Goal: Task Accomplishment & Management: Complete application form

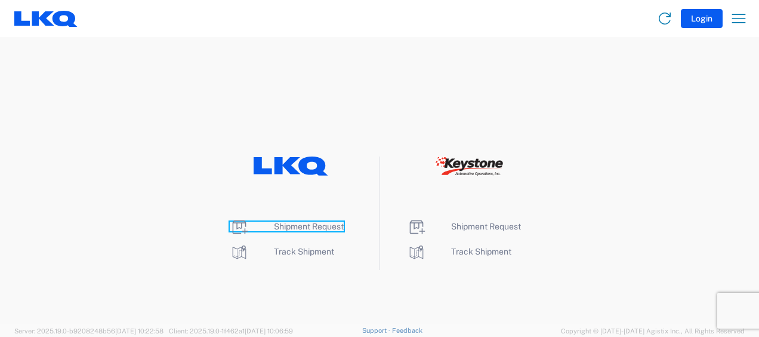
click at [311, 226] on span "Shipment Request" at bounding box center [309, 226] width 70 height 10
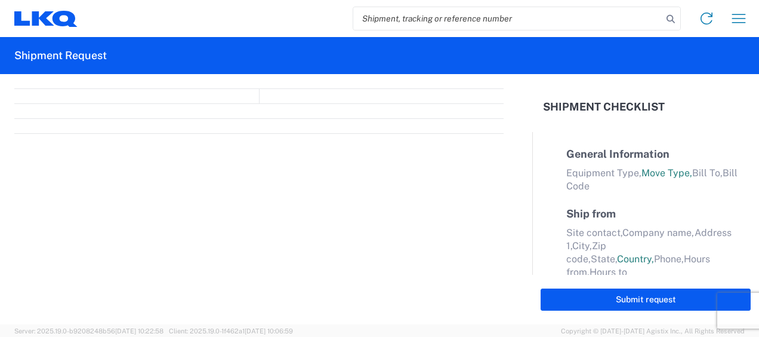
select select "FULL"
select select "LBS"
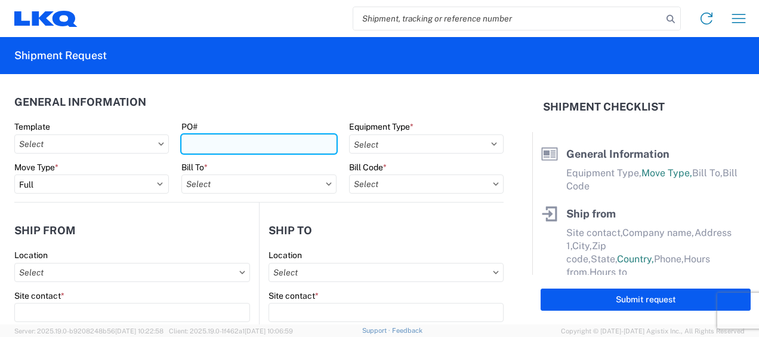
click at [274, 150] on input "PO#" at bounding box center [258, 143] width 155 height 19
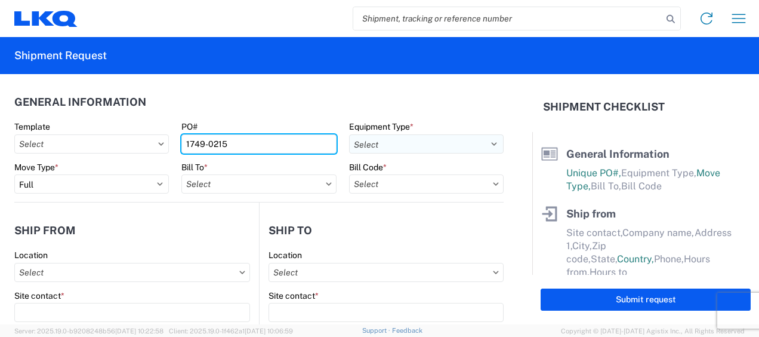
type input "1749-0215"
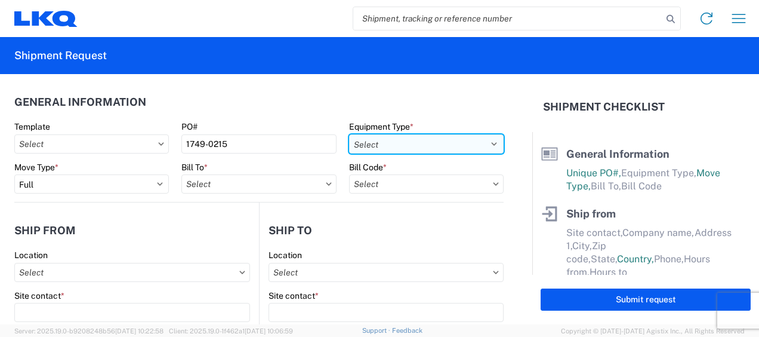
click at [354, 146] on select "Select 53’ Dry Van Flatbed Dropdeck (van) Lowboy (flatbed) Rail" at bounding box center [426, 143] width 155 height 19
select select "STDV"
click at [349, 134] on select "Select 53’ Dry Van Flatbed Dropdeck (van) Lowboy (flatbed) Rail" at bounding box center [426, 143] width 155 height 19
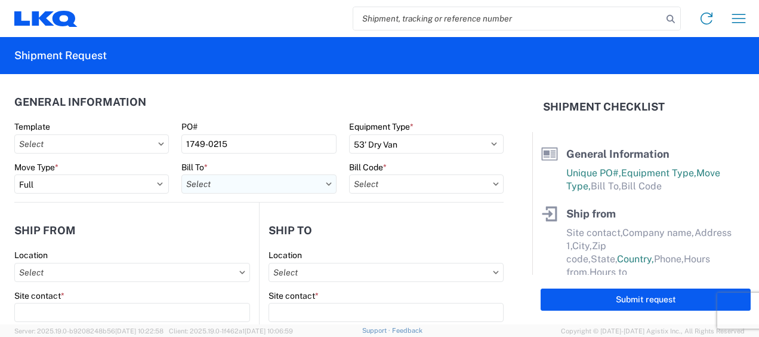
click at [276, 183] on input "text" at bounding box center [258, 183] width 155 height 19
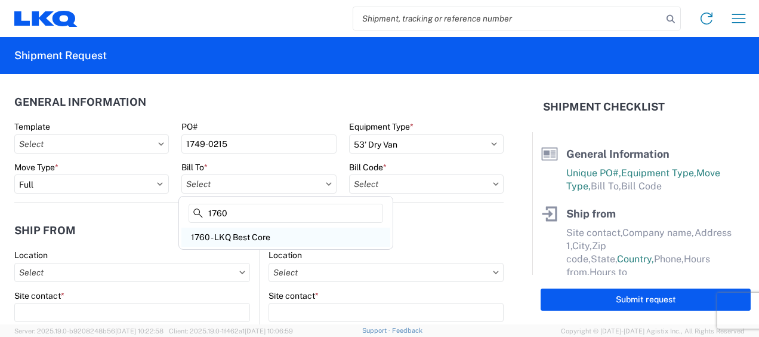
type input "1760"
click at [221, 239] on div "1760 - LKQ Best Core" at bounding box center [285, 236] width 209 height 19
type input "1760 - LKQ Best Core"
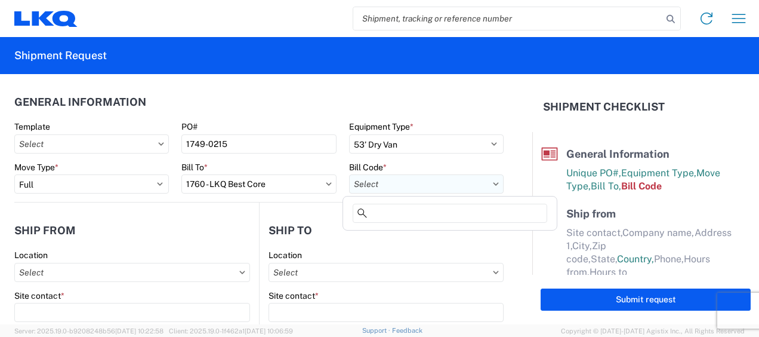
click at [381, 188] on input "text" at bounding box center [426, 183] width 155 height 19
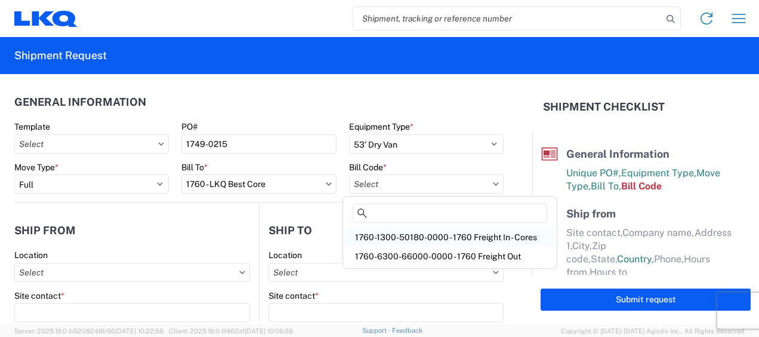
click at [416, 237] on div "1760-1300-50180-0000 - 1760 Freight In - Cores" at bounding box center [449, 236] width 209 height 19
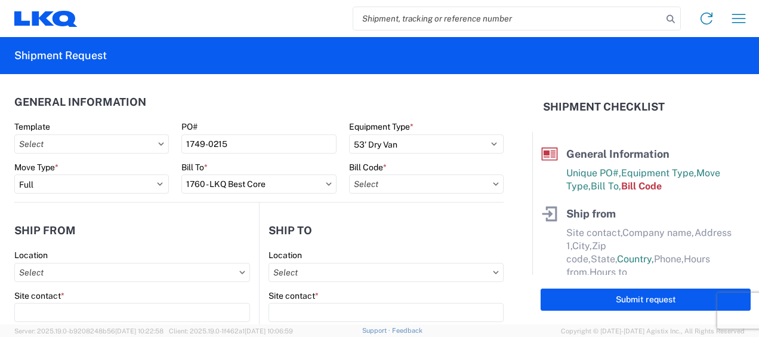
type input "1760-1300-50180-0000 - 1760 Freight In - Cores"
click at [206, 217] on header "Ship from" at bounding box center [136, 230] width 245 height 27
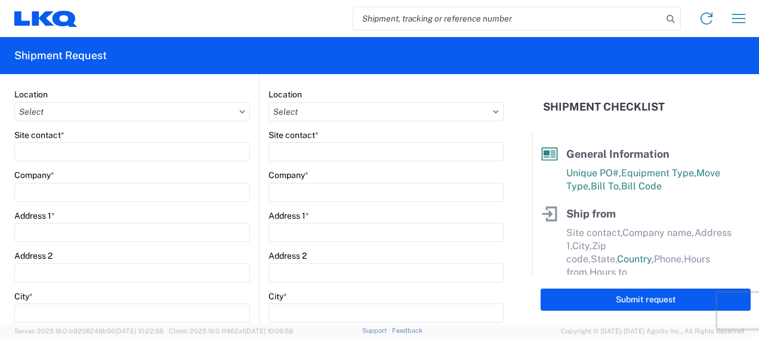
scroll to position [179, 0]
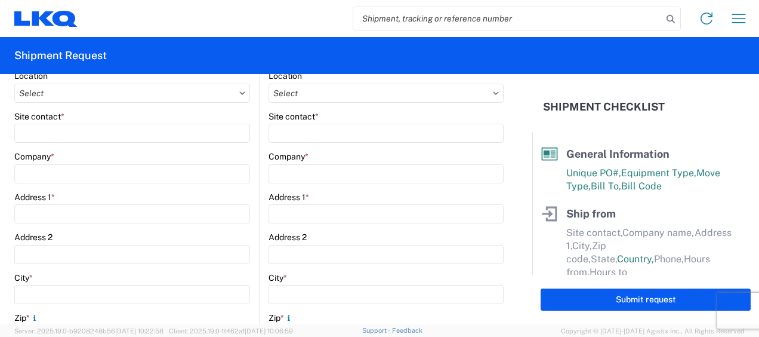
click at [149, 104] on agx-form-control-wrapper-v2 "Location" at bounding box center [132, 90] width 236 height 41
click at [146, 91] on input "text" at bounding box center [132, 93] width 236 height 19
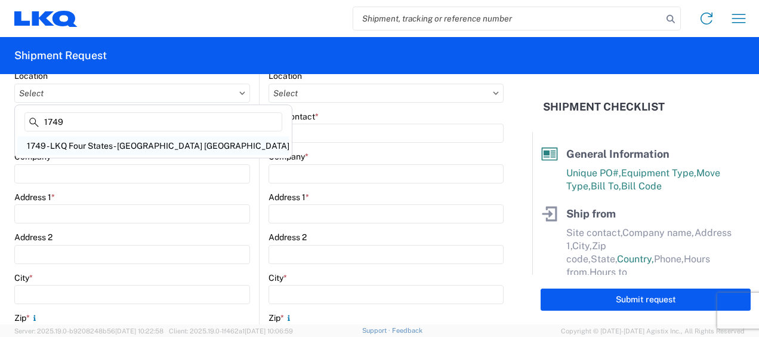
type input "1749"
click at [122, 142] on div "1749 - LKQ Four States - [GEOGRAPHIC_DATA] [GEOGRAPHIC_DATA]" at bounding box center [153, 145] width 272 height 19
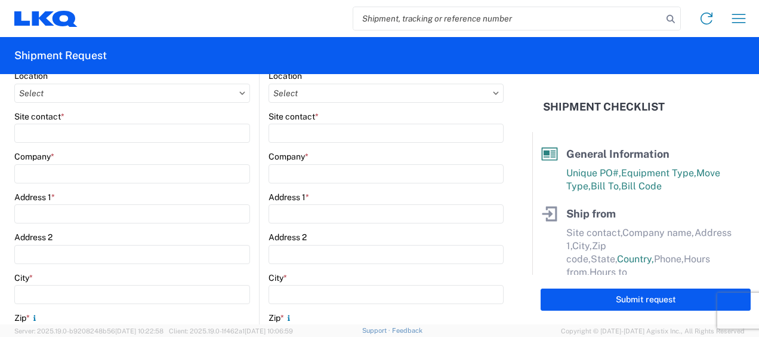
type input "1749 - LKQ Four States - [GEOGRAPHIC_DATA] [GEOGRAPHIC_DATA]"
type input "LKQ Corporation"
type input "[STREET_ADDRESS]"
type input "Joplin"
type input "64801"
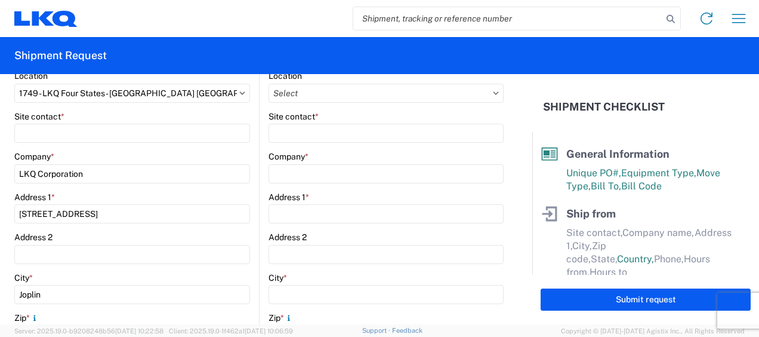
select select "MO"
select select "US"
type input "07:00"
type input "17:00"
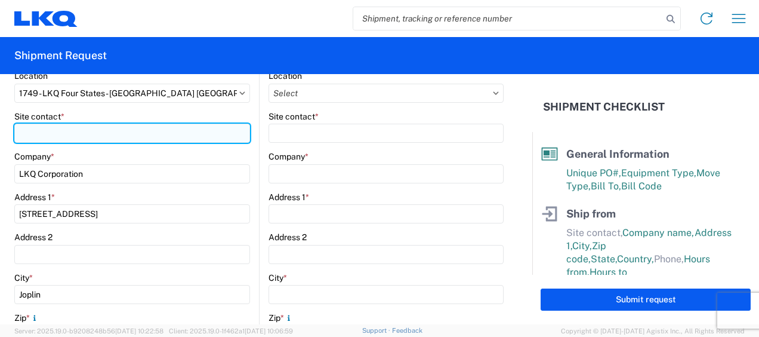
click at [125, 135] on input "Site contact *" at bounding box center [132, 133] width 236 height 19
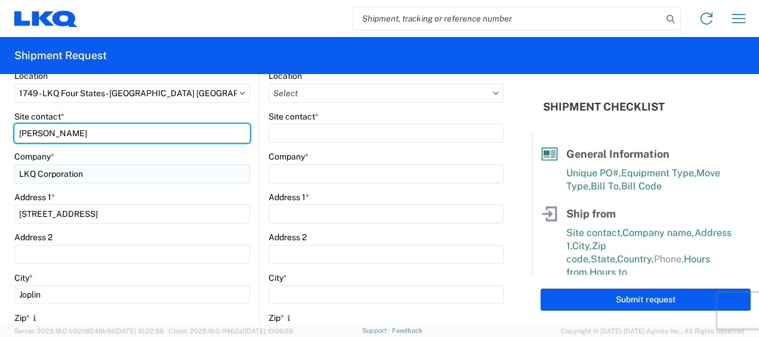
type input "[PERSON_NAME]"
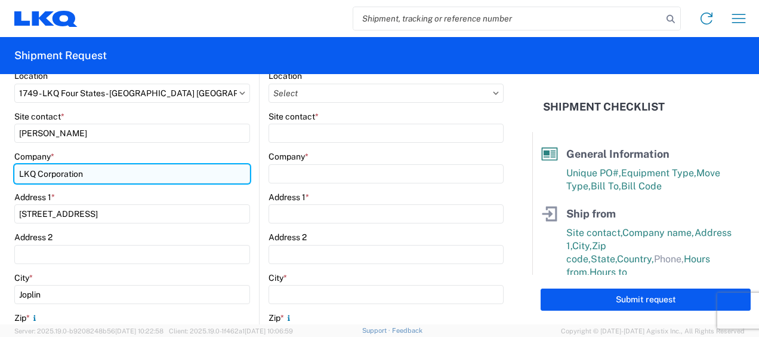
click at [141, 169] on input "LKQ Corporation" at bounding box center [132, 173] width 236 height 19
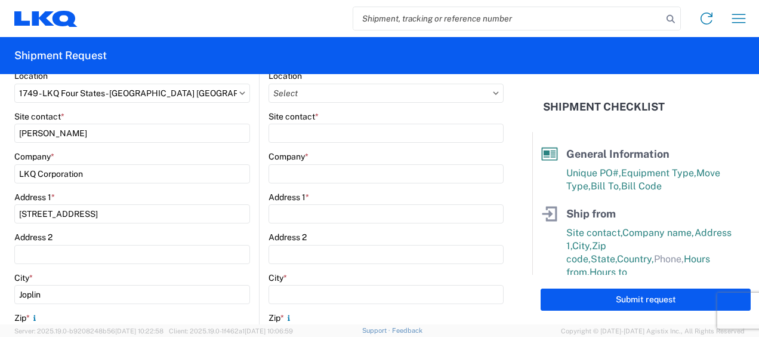
click at [235, 274] on div "City *" at bounding box center [132, 277] width 236 height 11
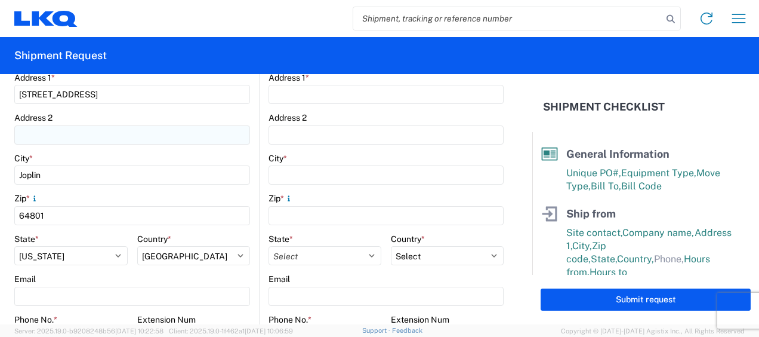
scroll to position [358, 0]
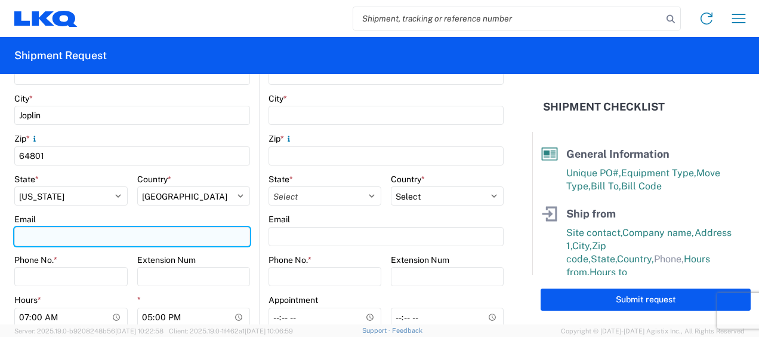
click at [95, 235] on input "Email" at bounding box center [132, 236] width 236 height 19
type input "[EMAIL_ADDRESS][DOMAIN_NAME]"
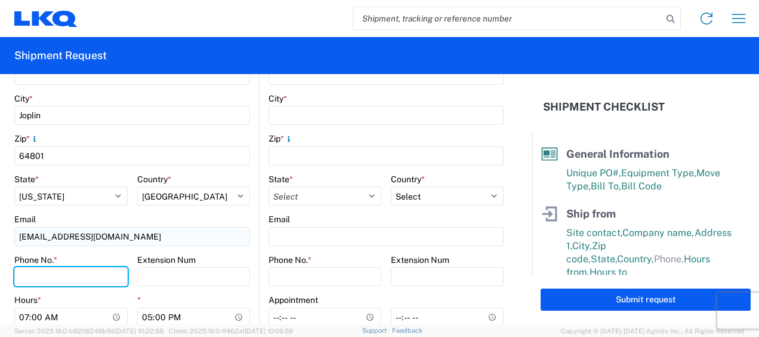
type input "4176597737"
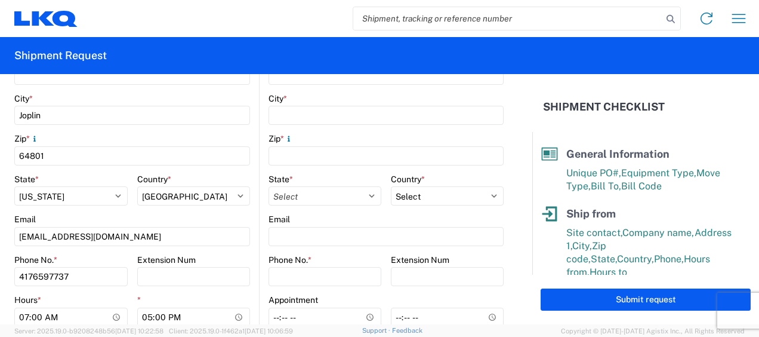
click at [96, 217] on div "Email" at bounding box center [132, 219] width 236 height 11
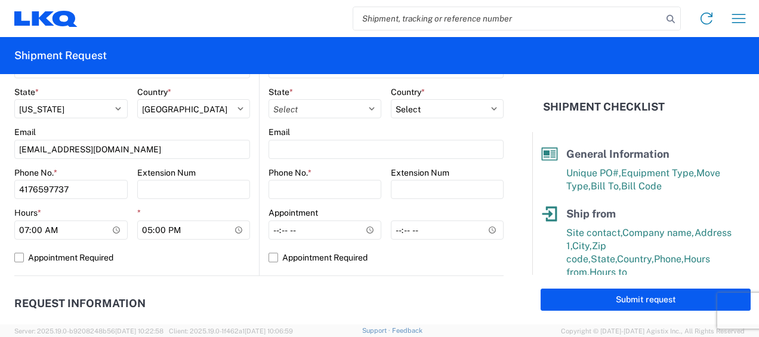
scroll to position [477, 0]
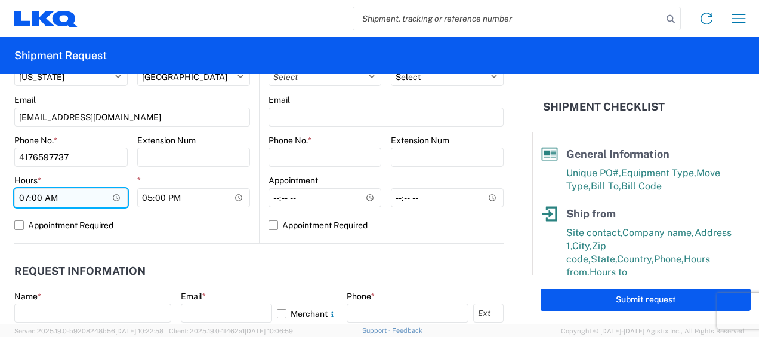
click at [44, 200] on input "07:00" at bounding box center [70, 197] width 113 height 19
click at [26, 199] on input "07:00" at bounding box center [70, 197] width 113 height 19
type input "09:00"
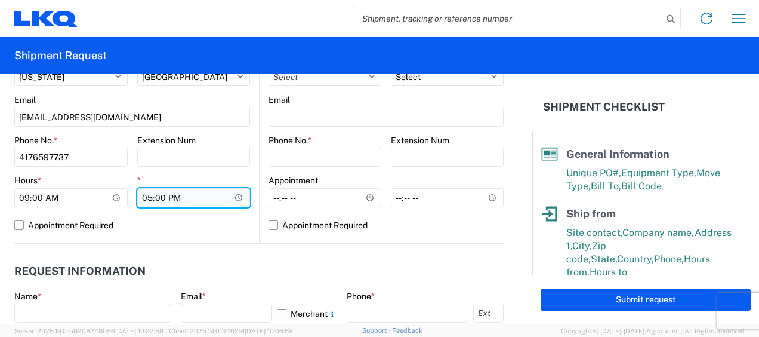
click at [144, 197] on input "17:00" at bounding box center [193, 197] width 113 height 19
type input "14:00"
click at [193, 239] on div "1749 Location 1749 - LKQ Four States - [GEOGRAPHIC_DATA] Site contact * [PERSON…" at bounding box center [132, 7] width 236 height 471
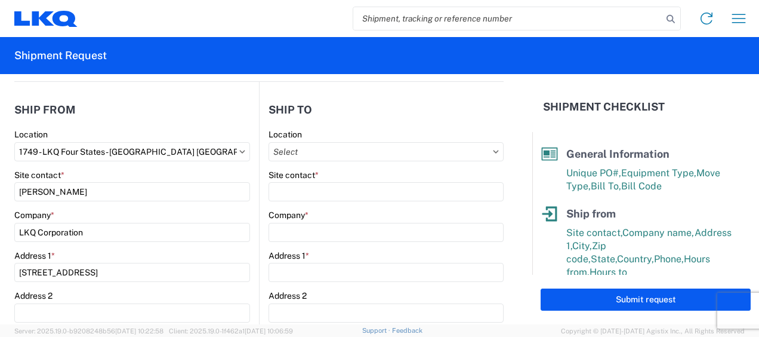
scroll to position [119, 0]
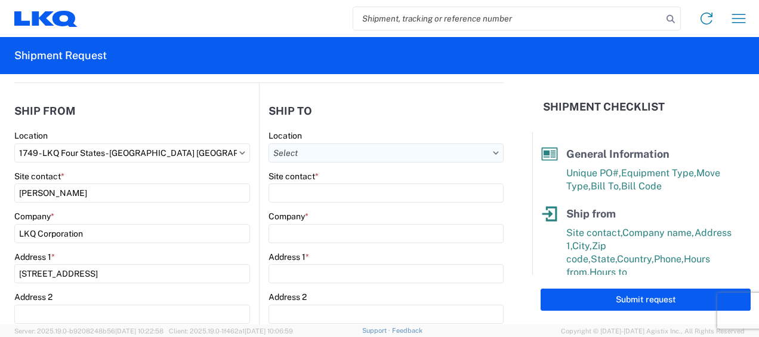
click at [347, 157] on input "text" at bounding box center [385, 152] width 235 height 19
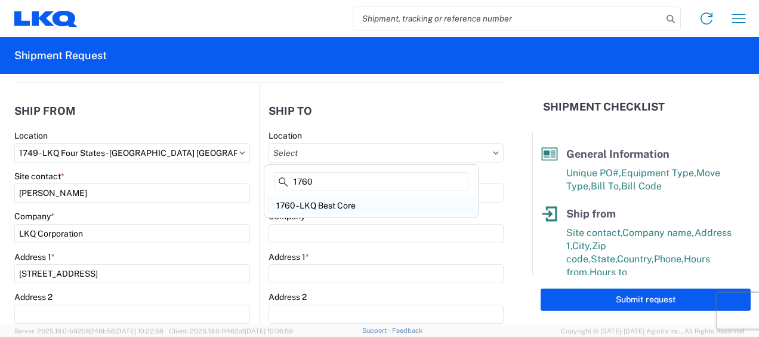
type input "1760"
click at [348, 197] on div "1760 - LKQ Best Core" at bounding box center [371, 205] width 209 height 19
type input "1760 - LKQ Best Core"
type input "LKQ Corporation"
type input "[STREET_ADDRESS]"
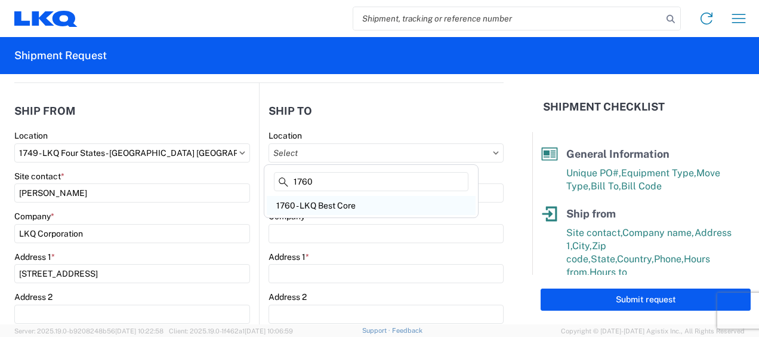
type input "[GEOGRAPHIC_DATA]"
type input "77038"
select select "US"
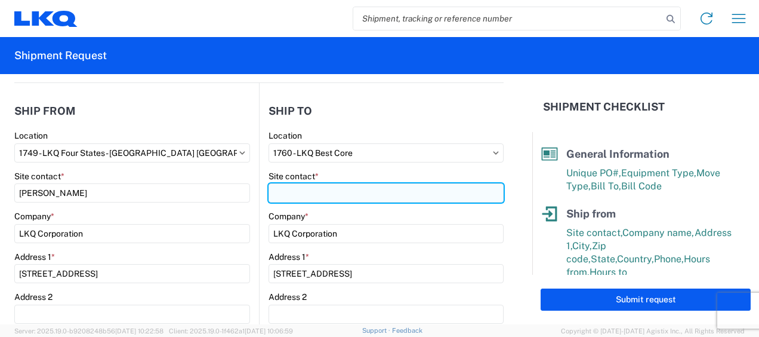
click at [337, 195] on input "Site contact *" at bounding box center [385, 192] width 235 height 19
type input "[PERSON_NAME]"
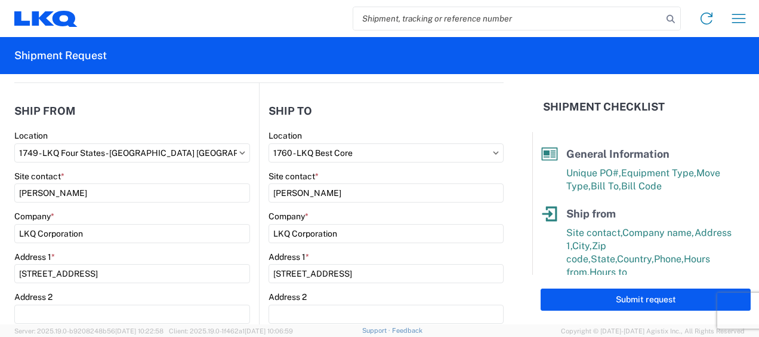
click at [345, 209] on agx-form-control-wrapper-v2 "Site contact * [PERSON_NAME]" at bounding box center [385, 191] width 235 height 41
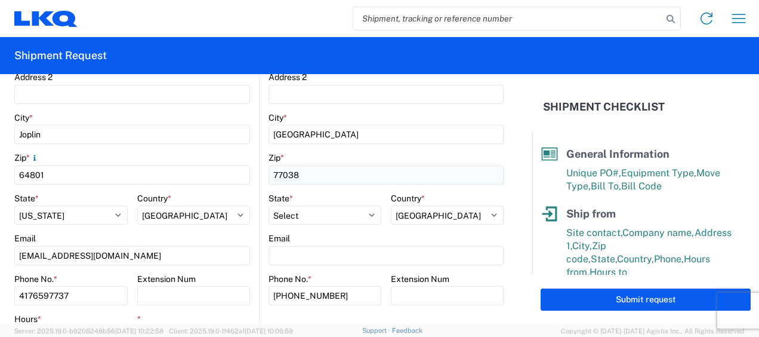
scroll to position [358, 0]
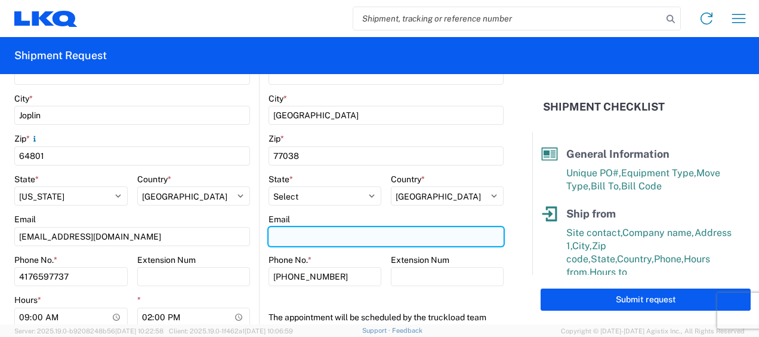
click at [337, 227] on input "Email" at bounding box center [385, 236] width 235 height 19
type input "[EMAIL_ADDRESS][DOMAIN_NAME]"
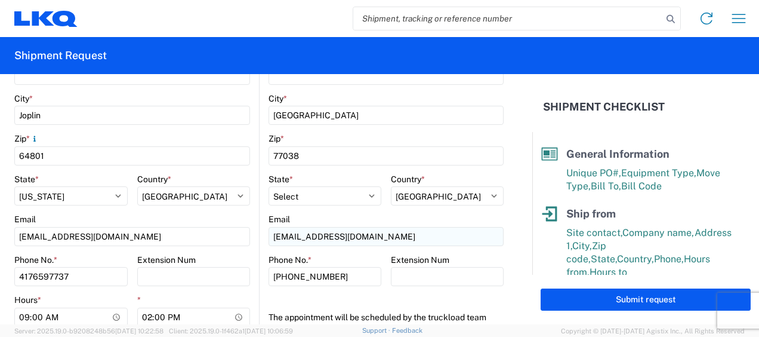
type input "[PERSON_NAME]"
click at [363, 214] on div "Email" at bounding box center [385, 219] width 235 height 11
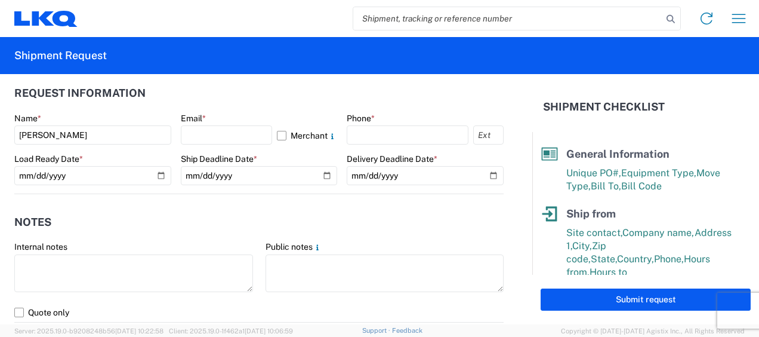
scroll to position [656, 0]
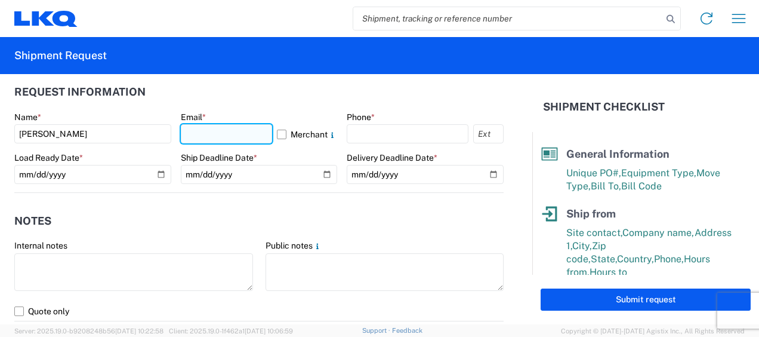
click at [214, 135] on input "text" at bounding box center [227, 133] width 92 height 19
type input "[EMAIL_ADDRESS][DOMAIN_NAME]"
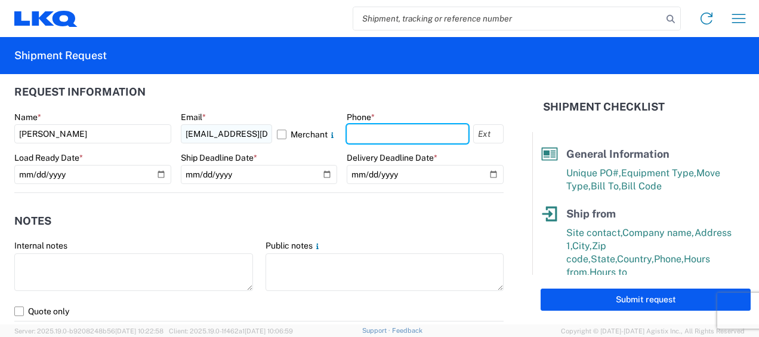
type input "4176597737"
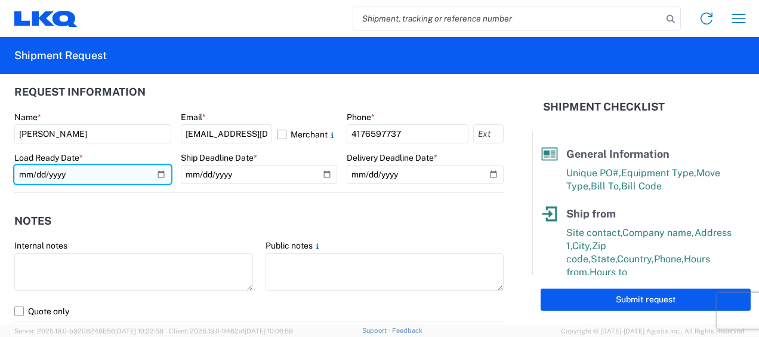
click at [158, 176] on input "date" at bounding box center [92, 174] width 157 height 19
type input "[DATE]"
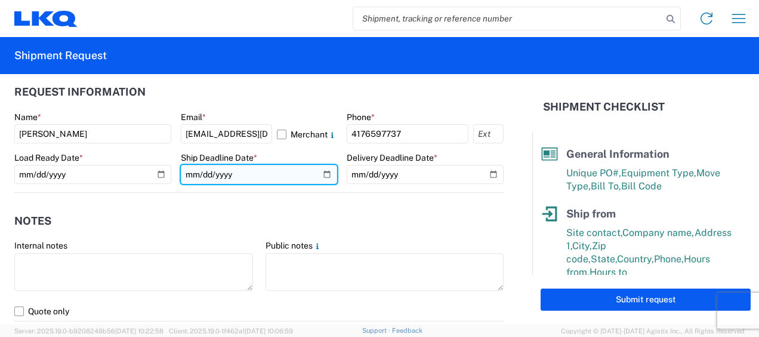
click at [321, 177] on input "date" at bounding box center [259, 174] width 157 height 19
type input "[DATE]"
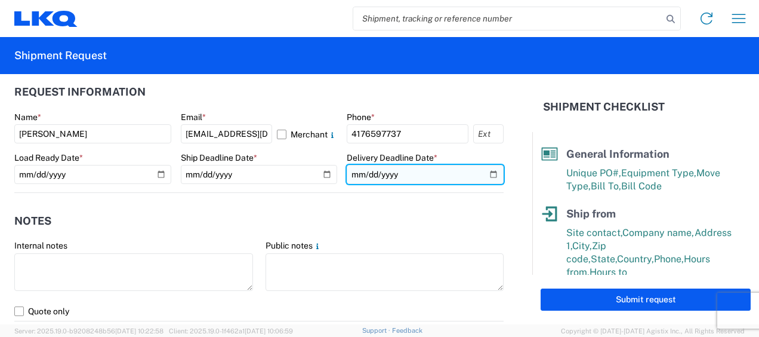
click at [482, 176] on input "date" at bounding box center [425, 174] width 157 height 19
type input "[DATE]"
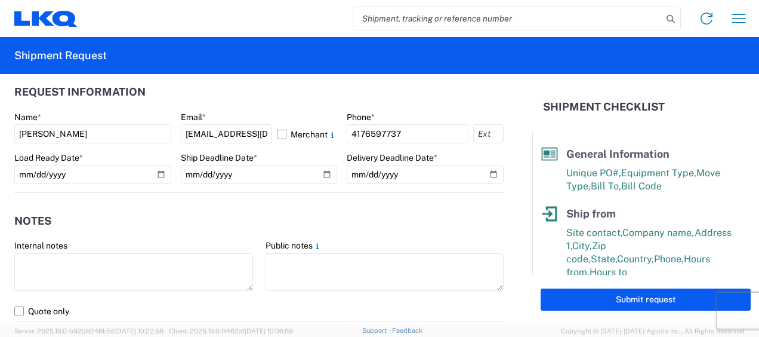
click at [425, 233] on header "Notes" at bounding box center [258, 220] width 489 height 27
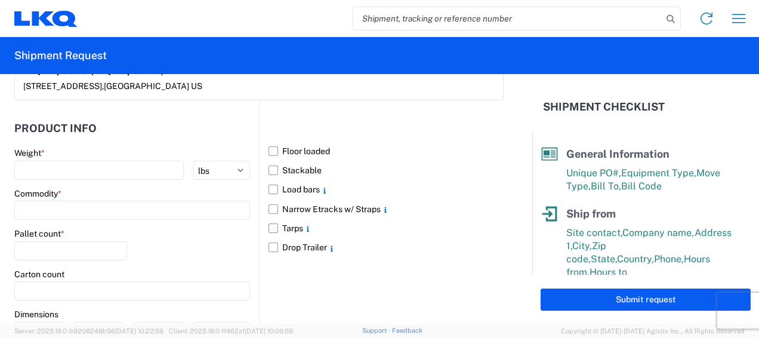
scroll to position [1074, 0]
click at [268, 147] on label "Floor loaded" at bounding box center [385, 149] width 235 height 19
click at [0, 0] on input "Floor loaded" at bounding box center [0, 0] width 0 height 0
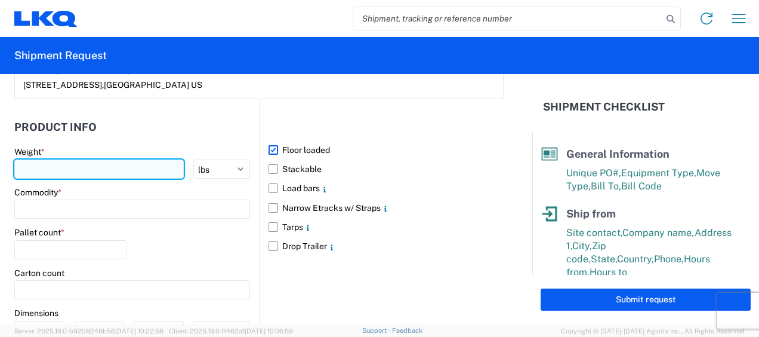
click at [103, 174] on input "number" at bounding box center [98, 168] width 169 height 19
type input "40000"
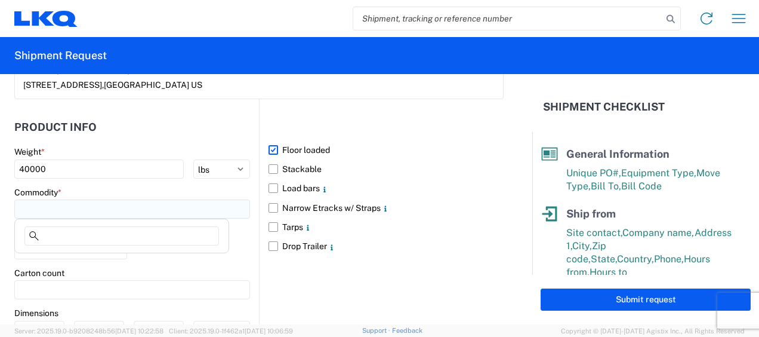
click at [117, 211] on input at bounding box center [132, 208] width 236 height 19
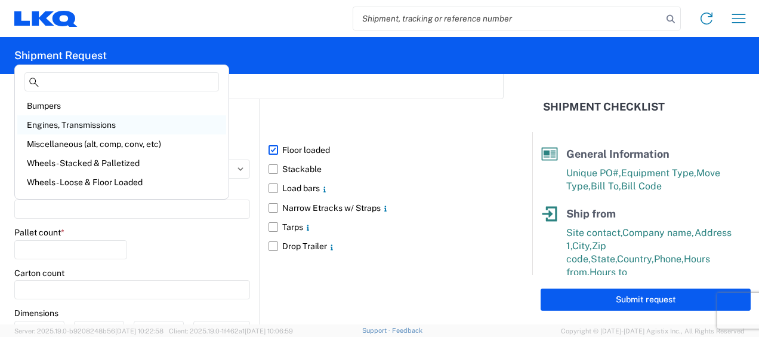
click at [107, 126] on div "Engines, Transmissions" at bounding box center [121, 124] width 209 height 19
type input "Engines, Transmissions"
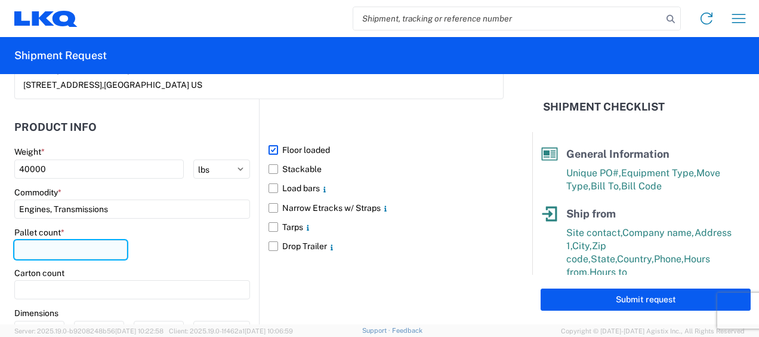
click at [114, 252] on input "number" at bounding box center [70, 249] width 113 height 19
type input "30"
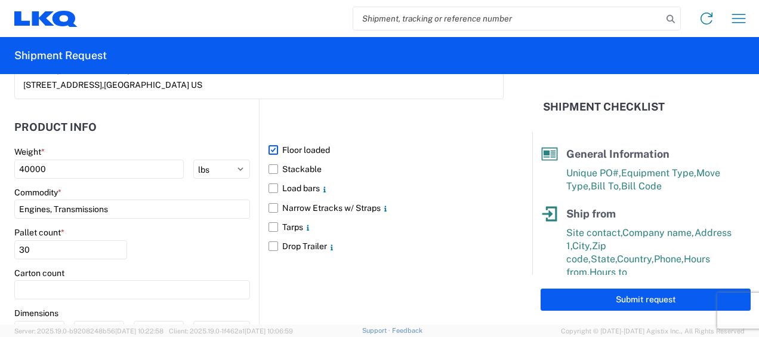
click at [215, 245] on div "Pallet count * 30" at bounding box center [132, 247] width 236 height 41
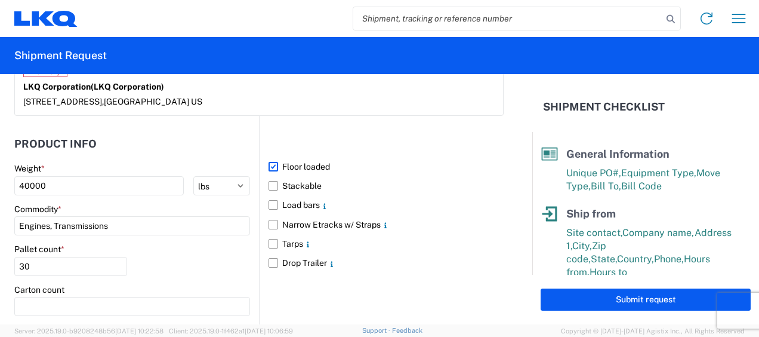
scroll to position [1177, 0]
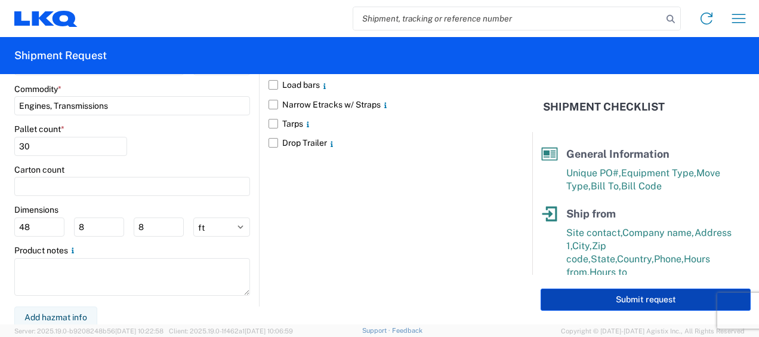
click at [591, 294] on button "Submit request" at bounding box center [646, 299] width 210 height 22
select select "US"
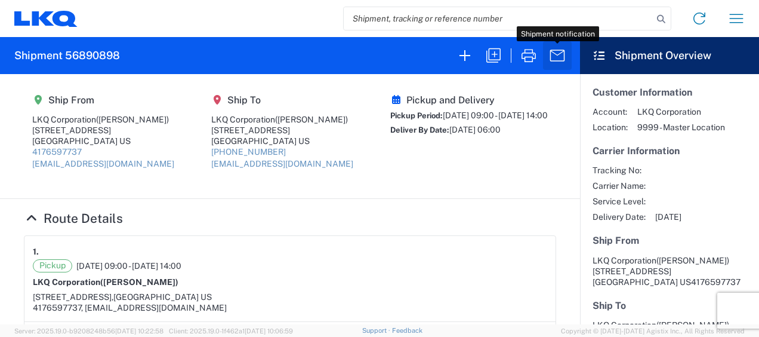
click at [565, 64] on icon "button" at bounding box center [557, 55] width 19 height 19
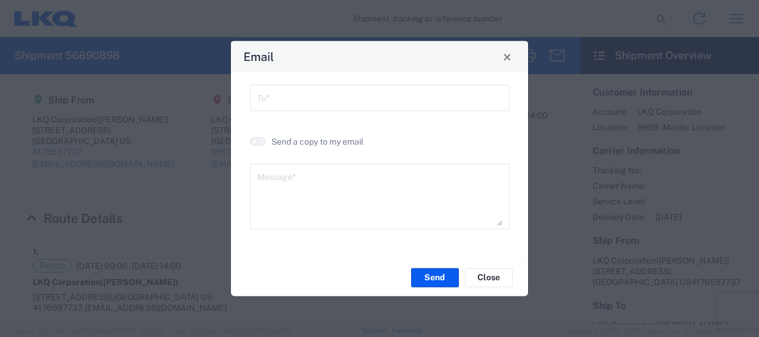
click at [296, 85] on agx-material-input "To *" at bounding box center [380, 98] width 260 height 26
click at [308, 109] on div "To *" at bounding box center [380, 98] width 260 height 26
type input "mrcook"
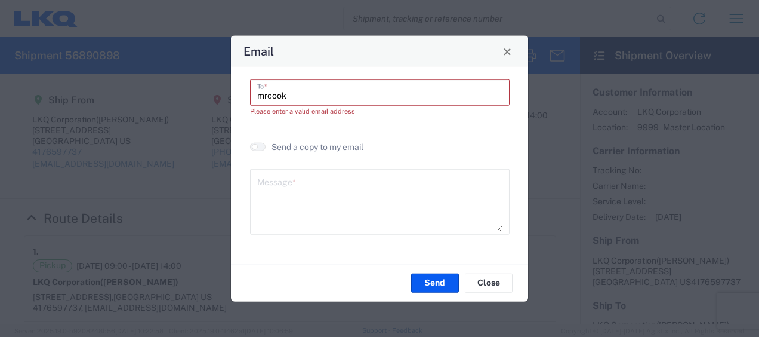
click at [318, 95] on input "mrcook" at bounding box center [379, 91] width 245 height 21
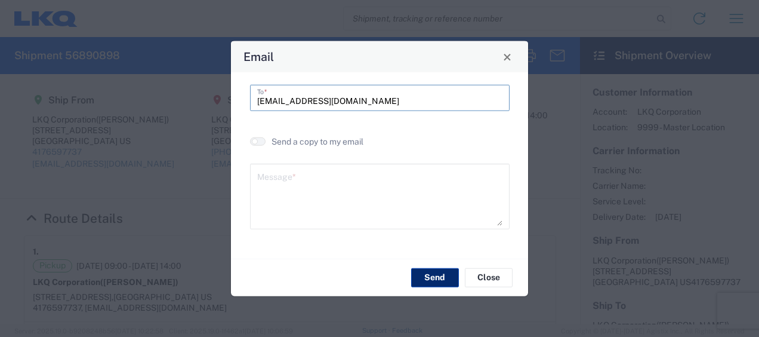
type input "[EMAIL_ADDRESS][DOMAIN_NAME]"
click at [431, 273] on button "Send" at bounding box center [435, 276] width 48 height 19
